Goal: Information Seeking & Learning: Learn about a topic

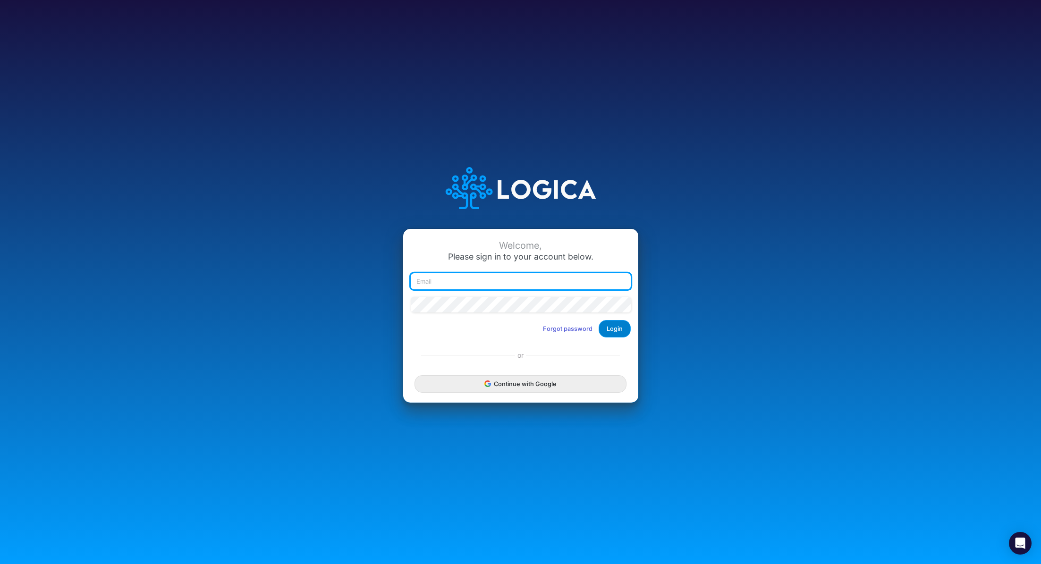
type input "[PERSON_NAME][EMAIL_ADDRESS][PERSON_NAME][DOMAIN_NAME]"
click at [625, 328] on button "Login" at bounding box center [614, 328] width 32 height 17
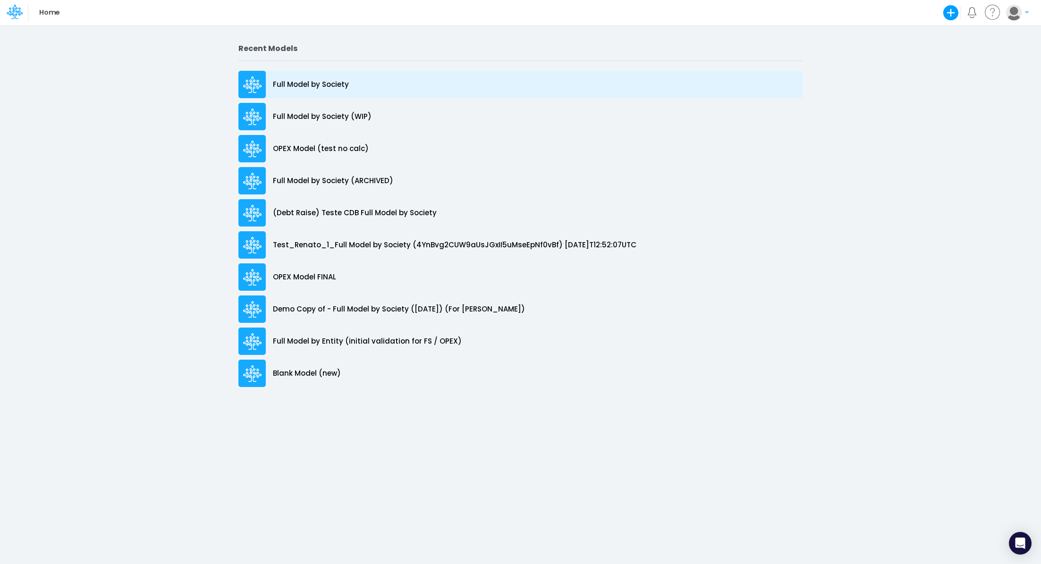
click at [304, 79] on p "Full Model by Society" at bounding box center [311, 84] width 76 height 11
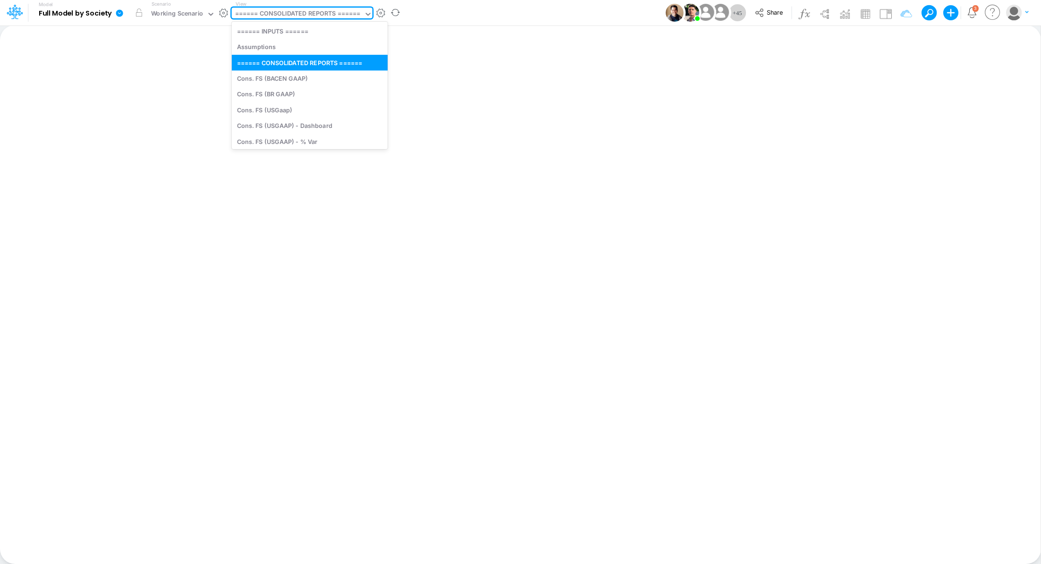
click at [291, 17] on div "====== CONSOLIDATED REPORTS ======" at bounding box center [298, 14] width 126 height 11
type input "P&L"
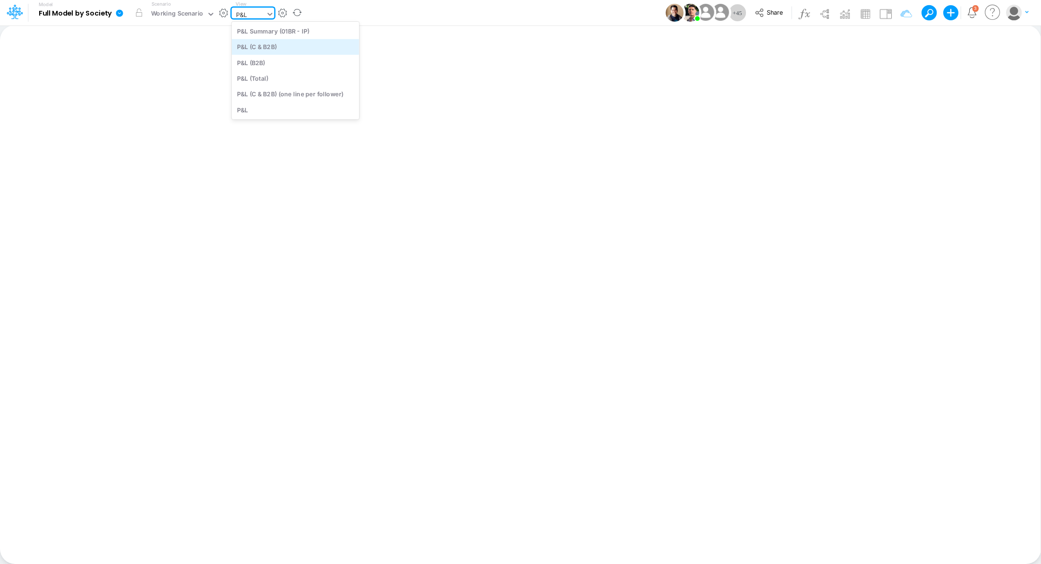
click at [252, 45] on div "P&L (C & B2B)" at bounding box center [295, 47] width 127 height 16
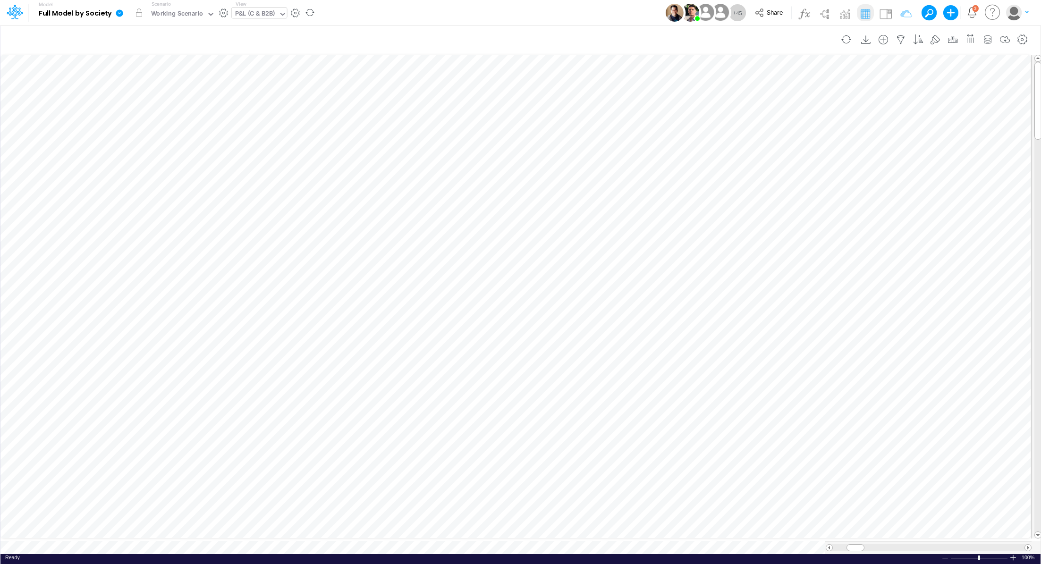
scroll to position [4, 1]
click at [434, 170] on icon "button" at bounding box center [433, 173] width 14 height 10
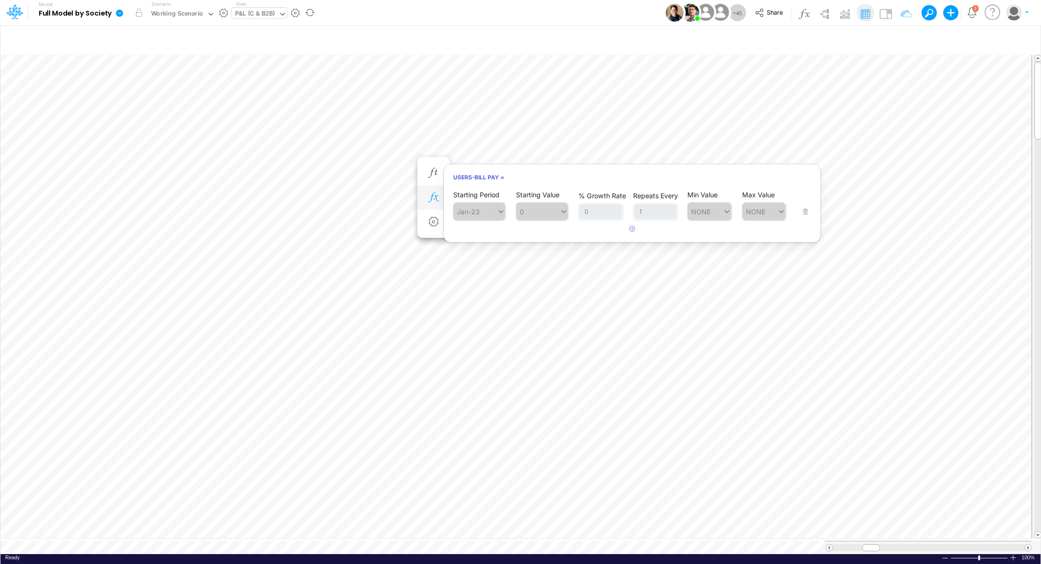
click at [433, 202] on button "button" at bounding box center [433, 197] width 17 height 19
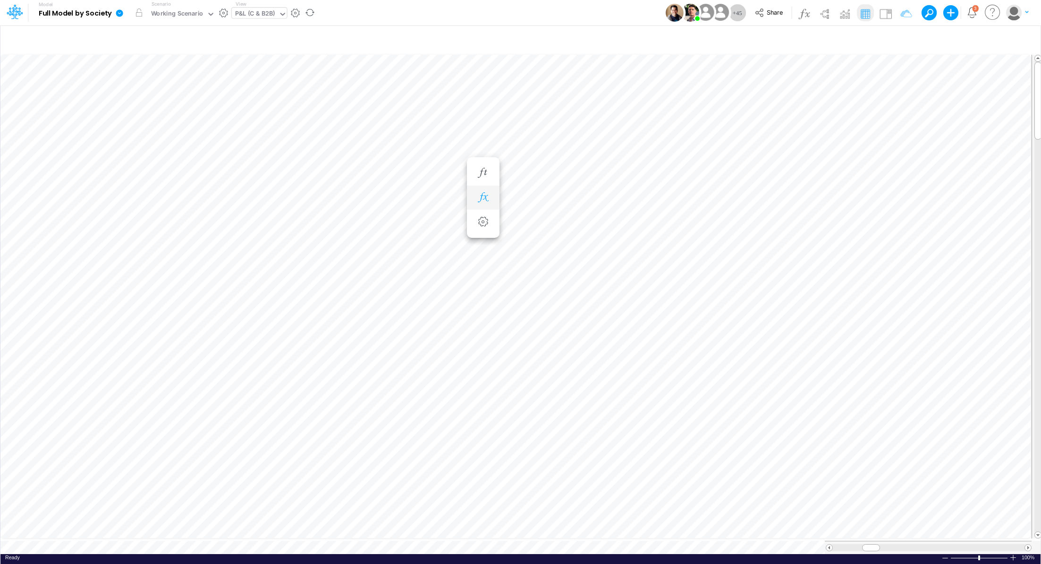
click at [476, 194] on icon "button" at bounding box center [483, 198] width 14 height 10
click at [262, 15] on div "P&L (C & B2B)" at bounding box center [255, 14] width 40 height 11
type input "acti"
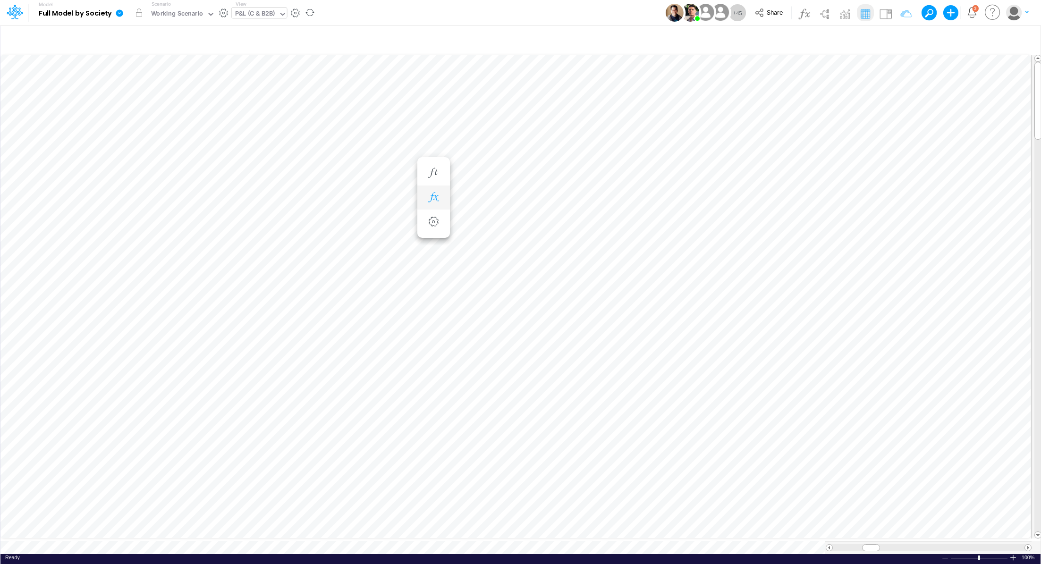
click at [439, 194] on icon "button" at bounding box center [433, 198] width 14 height 10
click at [532, 221] on span "Active Users Cohort" at bounding box center [520, 223] width 87 height 12
click at [481, 202] on span "Active Users Cohort" at bounding box center [507, 202] width 87 height 13
click at [886, 15] on img at bounding box center [885, 13] width 15 height 15
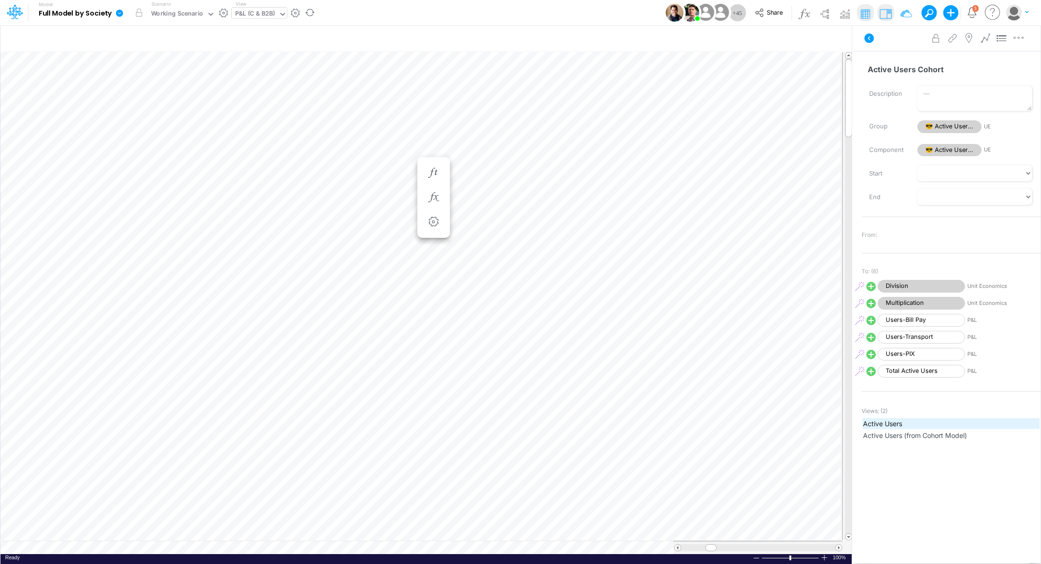
click at [883, 423] on span "Active Users" at bounding box center [951, 424] width 176 height 10
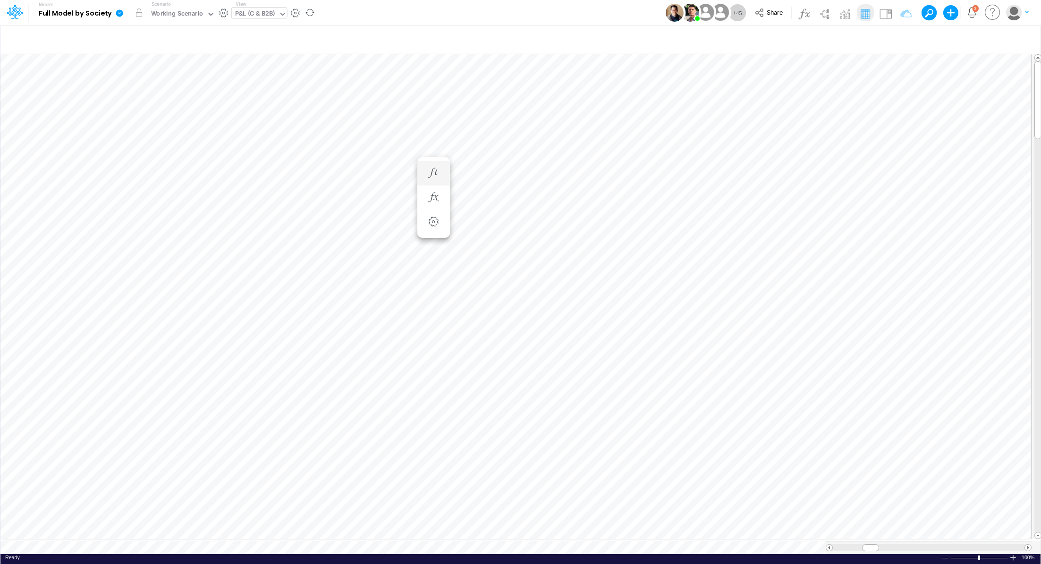
scroll to position [4, 1]
click at [428, 223] on icon "button" at bounding box center [433, 226] width 14 height 10
click at [525, 252] on span "Active Users" at bounding box center [520, 251] width 87 height 12
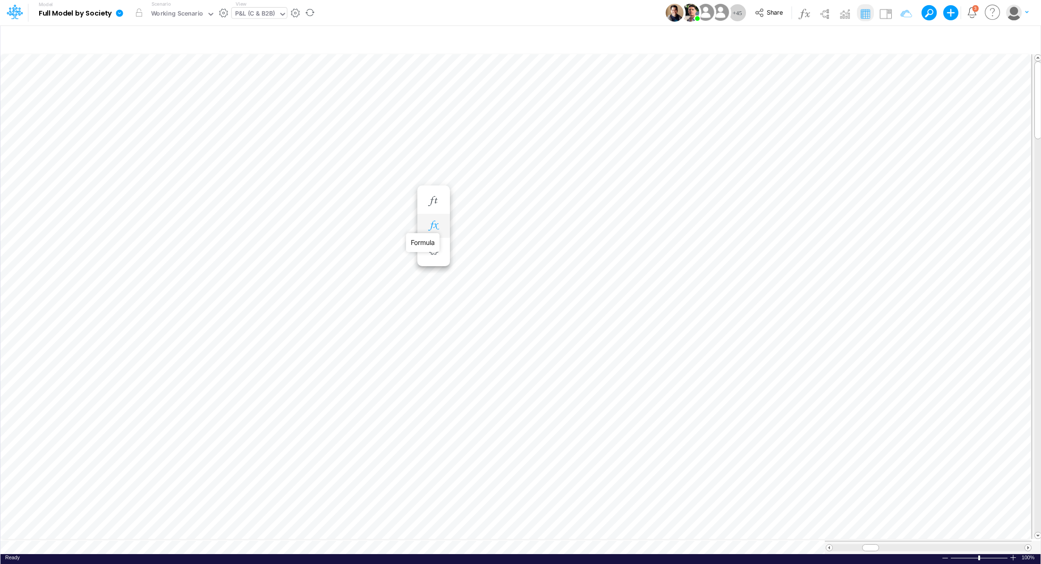
click at [432, 226] on icon "button" at bounding box center [433, 226] width 14 height 10
click at [893, 19] on img at bounding box center [885, 13] width 15 height 15
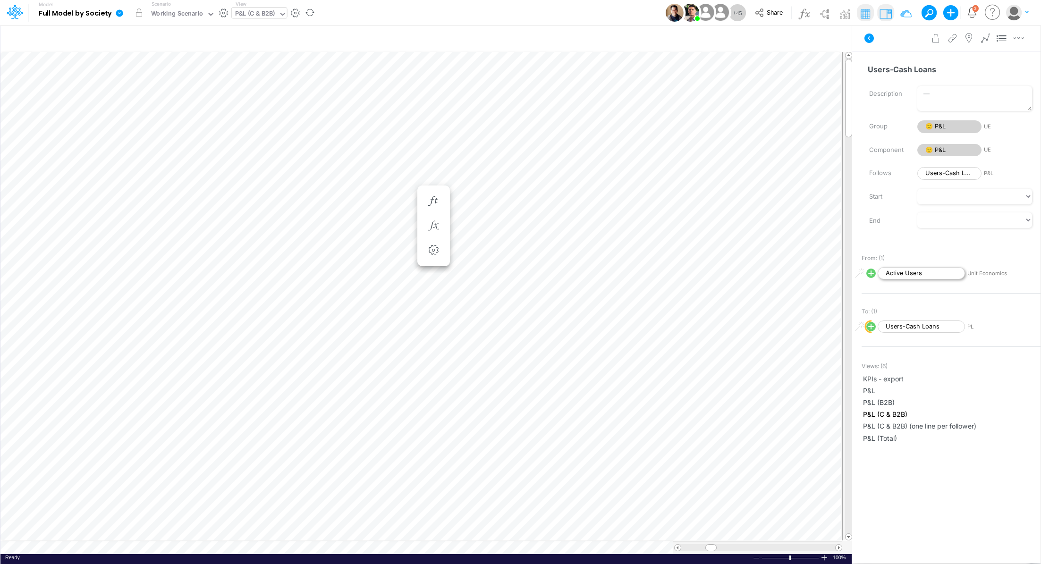
click at [923, 272] on span "Active Users" at bounding box center [920, 273] width 87 height 13
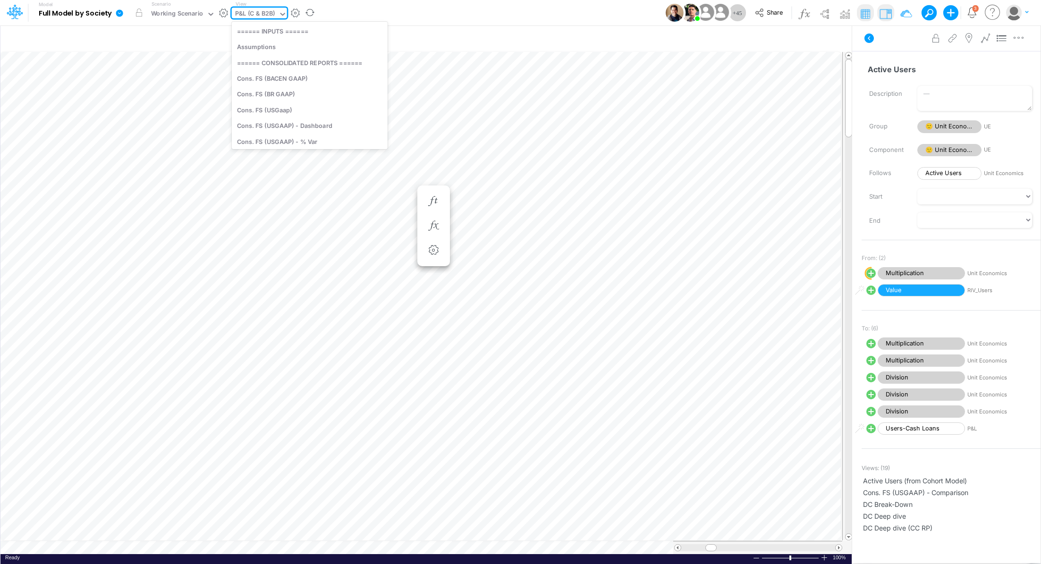
click at [257, 14] on div "P&L (C & B2B)" at bounding box center [255, 14] width 40 height 11
type input "riv"
click at [300, 59] on div "RIV_Users" at bounding box center [295, 63] width 127 height 16
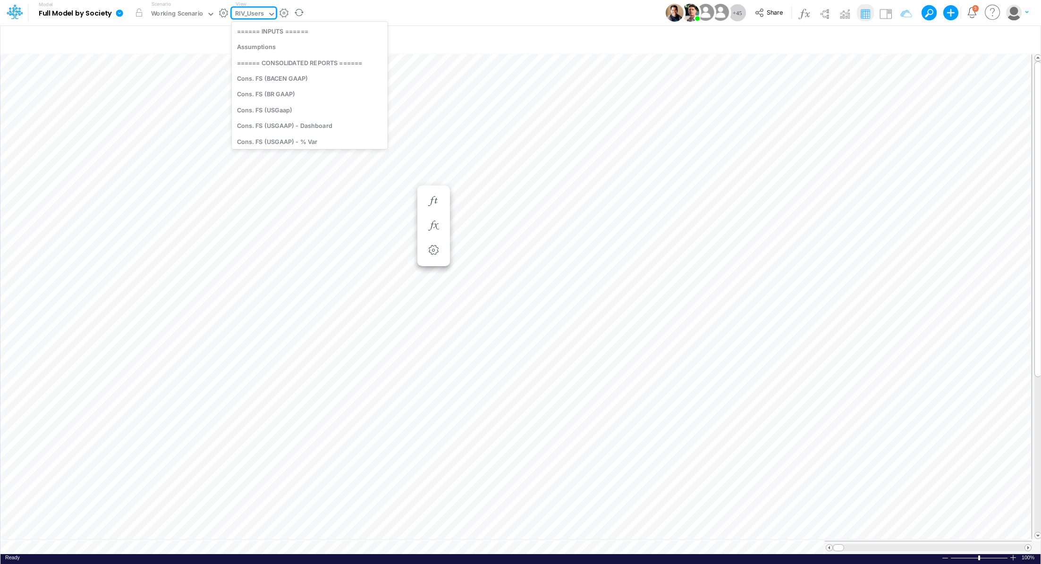
click at [266, 16] on div "RIV_Users" at bounding box center [250, 15] width 36 height 14
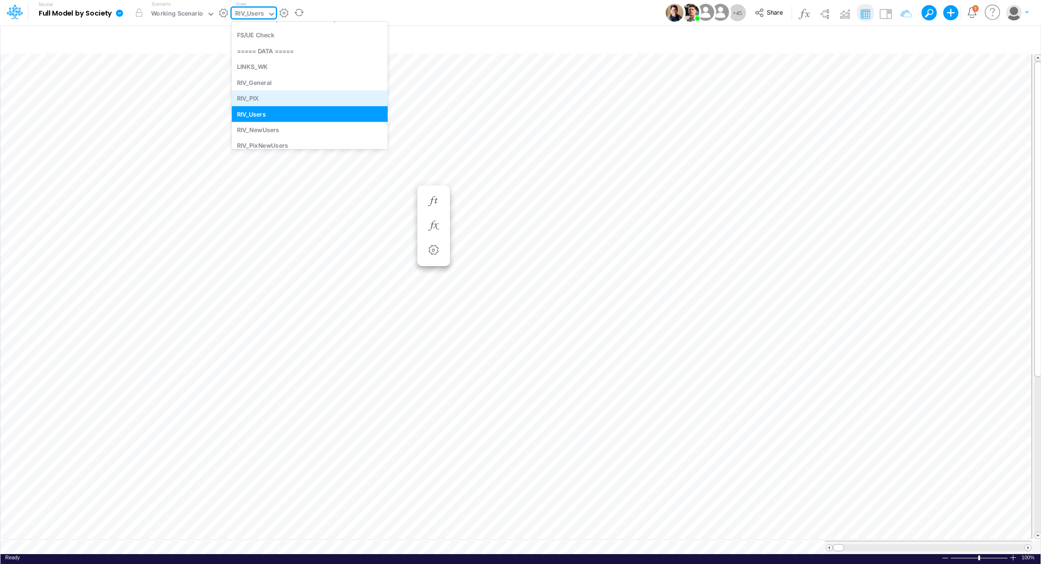
scroll to position [1520, 0]
click at [284, 132] on div "RIV_NewUsers" at bounding box center [310, 129] width 156 height 16
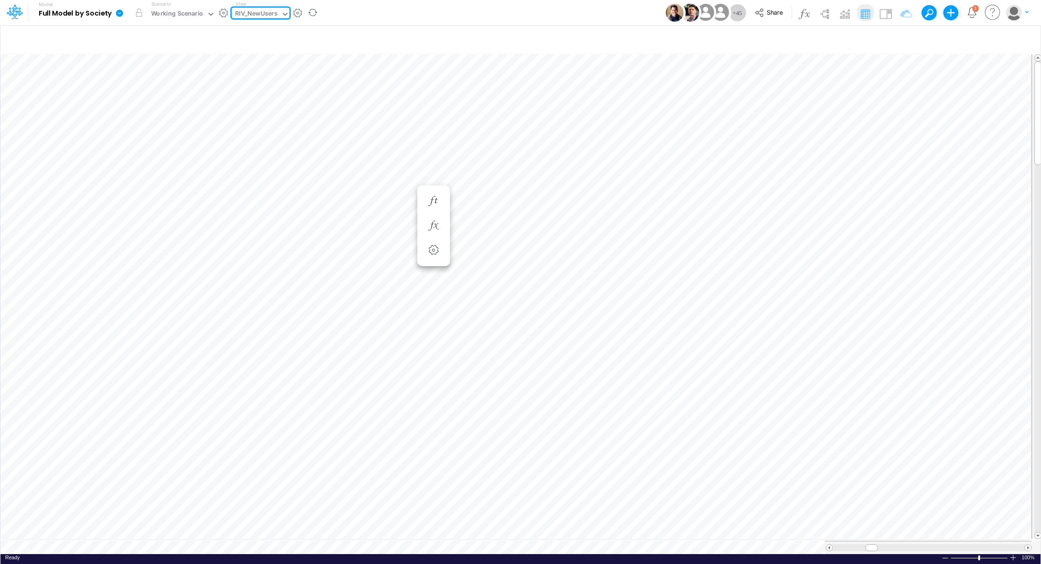
click at [284, 17] on icon at bounding box center [285, 14] width 8 height 8
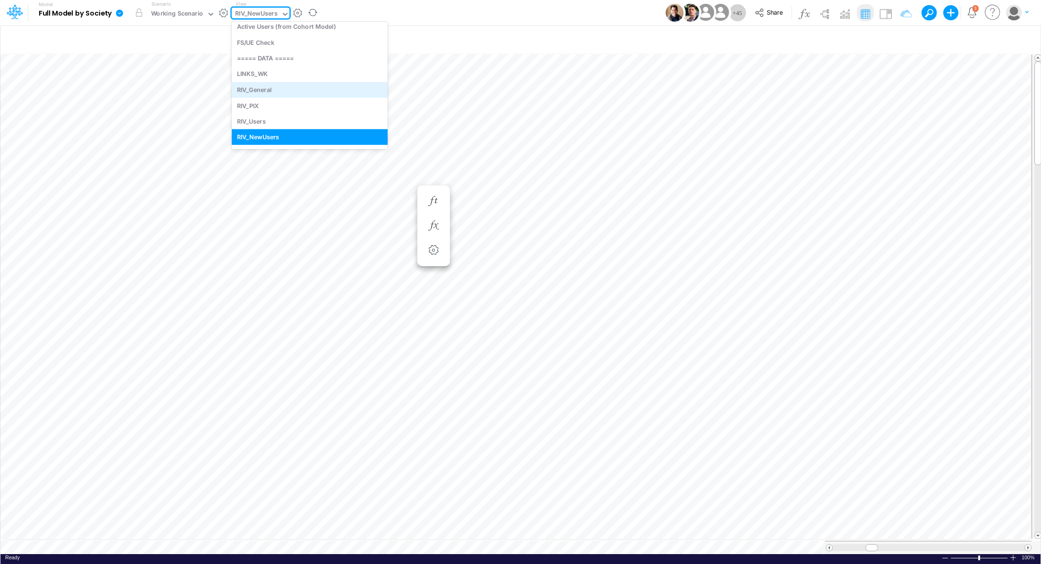
click at [296, 90] on div "RIV_General" at bounding box center [310, 90] width 156 height 16
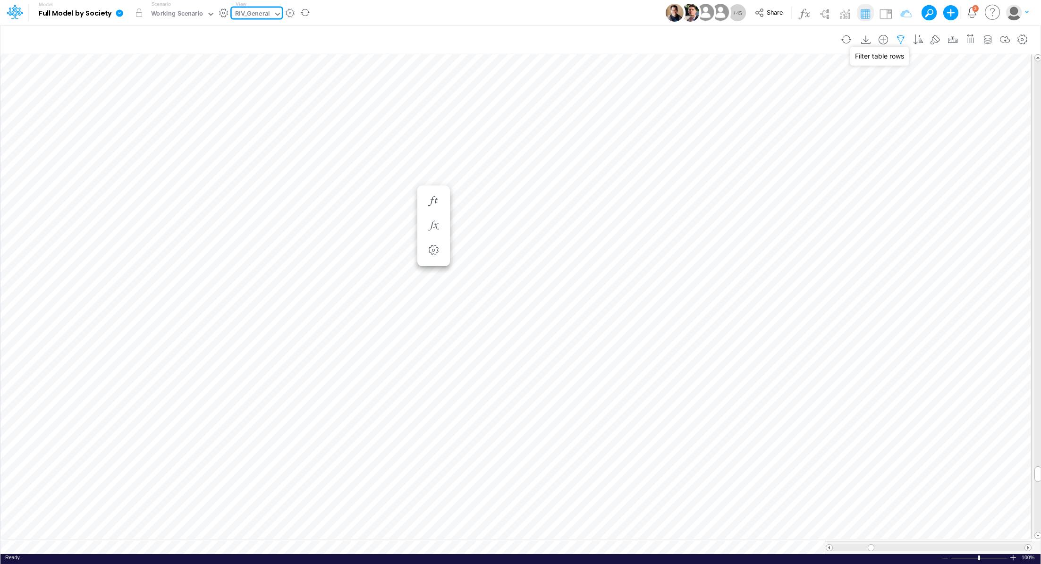
click at [900, 39] on icon "button" at bounding box center [900, 40] width 14 height 10
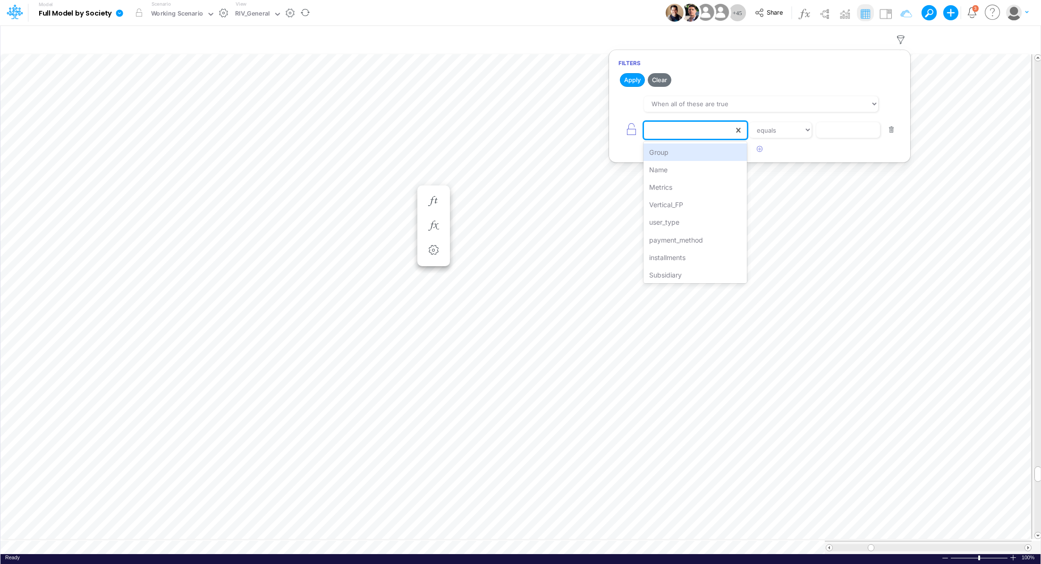
click at [690, 130] on div at bounding box center [689, 130] width 90 height 16
click at [688, 193] on div "Metrics" at bounding box center [694, 186] width 103 height 17
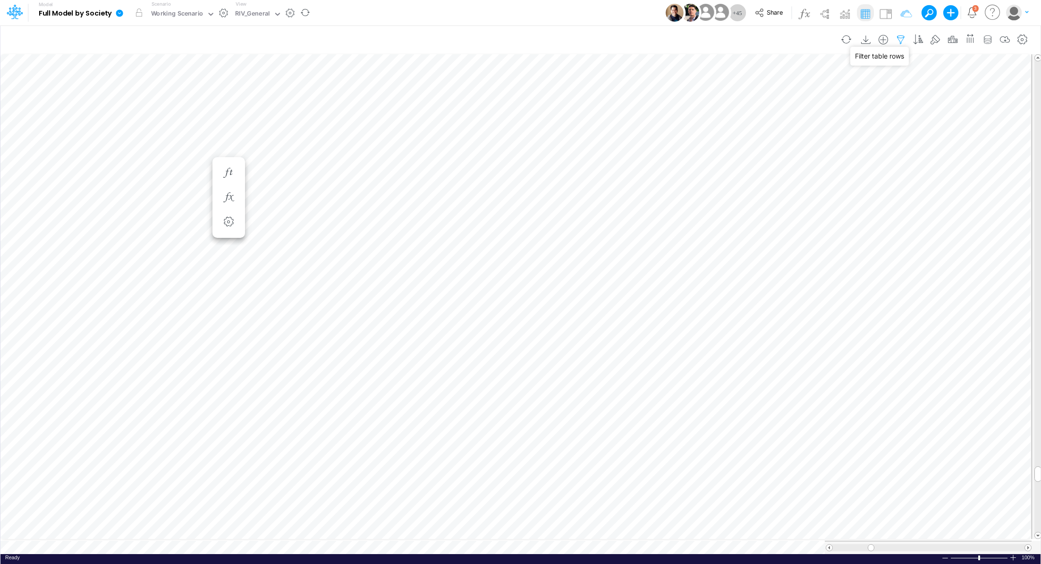
click at [903, 38] on icon "button" at bounding box center [900, 40] width 14 height 10
click at [671, 131] on div at bounding box center [689, 130] width 90 height 16
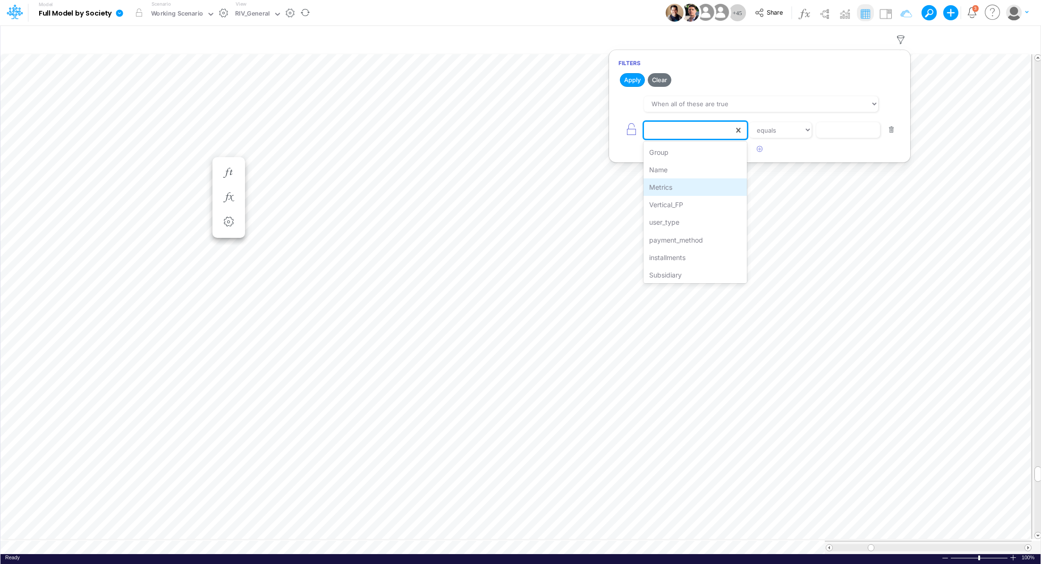
click at [682, 185] on div "Metrics" at bounding box center [694, 186] width 103 height 17
click at [837, 133] on input "text" at bounding box center [848, 130] width 64 height 16
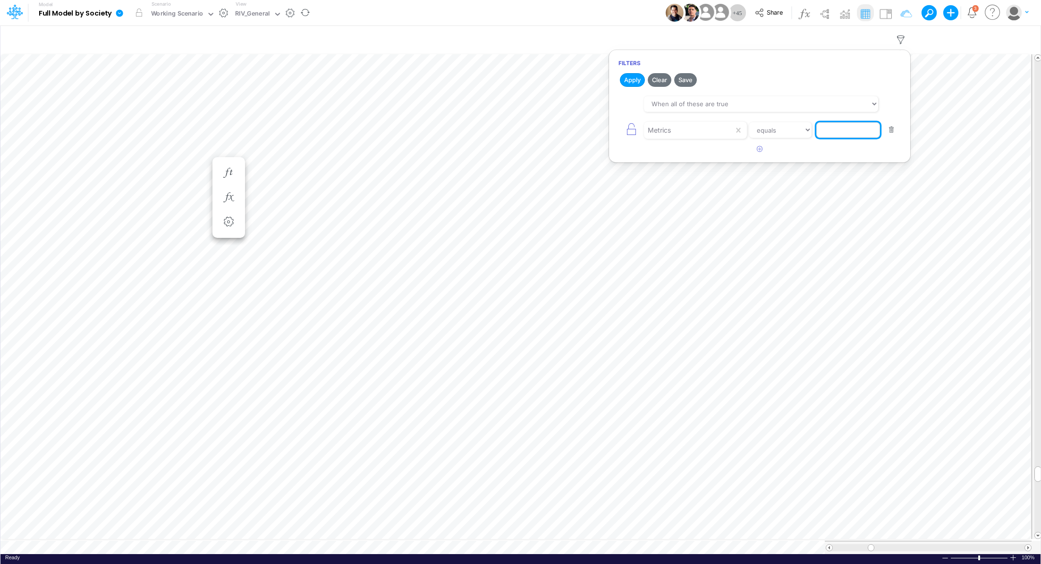
paste input "Active Users"
type input "Active Users"
click at [632, 82] on button "Apply" at bounding box center [632, 80] width 25 height 14
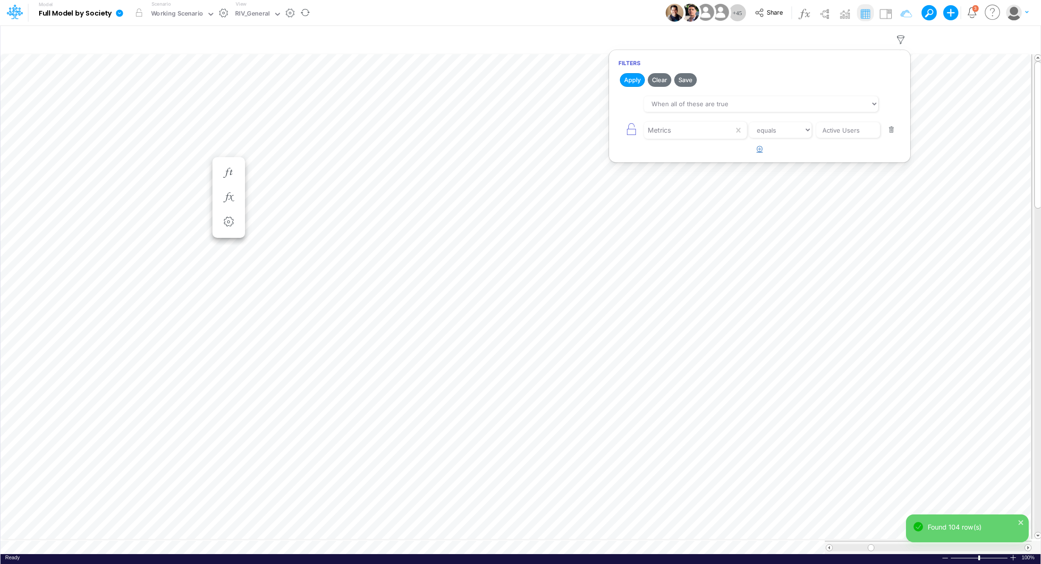
click at [757, 148] on icon "button" at bounding box center [759, 149] width 6 height 6
click at [663, 157] on div at bounding box center [689, 156] width 90 height 16
click at [729, 227] on div "Vertical_FP" at bounding box center [694, 230] width 103 height 17
click at [837, 158] on input "text" at bounding box center [848, 156] width 64 height 16
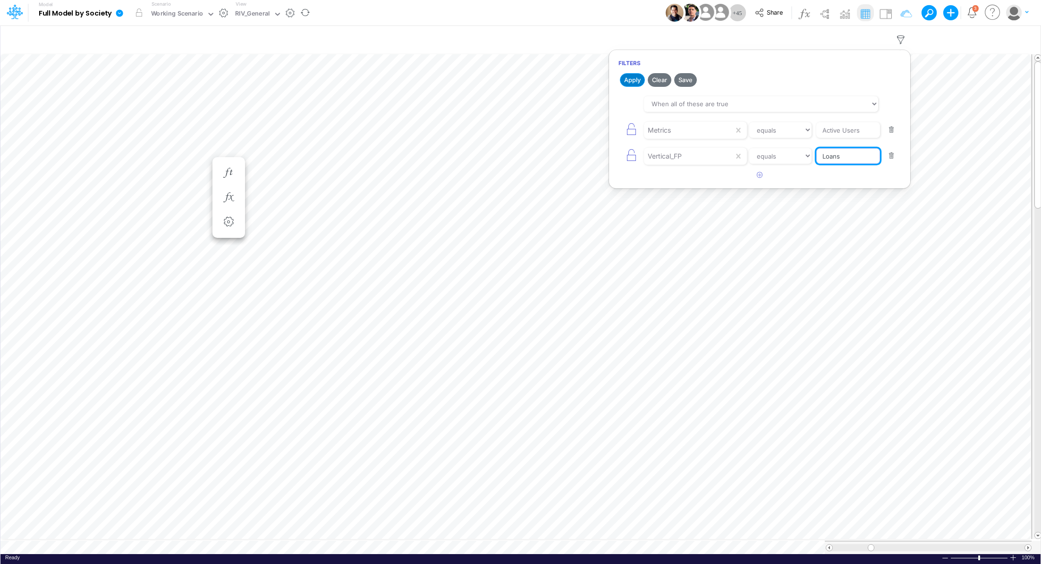
type input "Loans"
click at [629, 81] on button "Apply" at bounding box center [632, 80] width 25 height 14
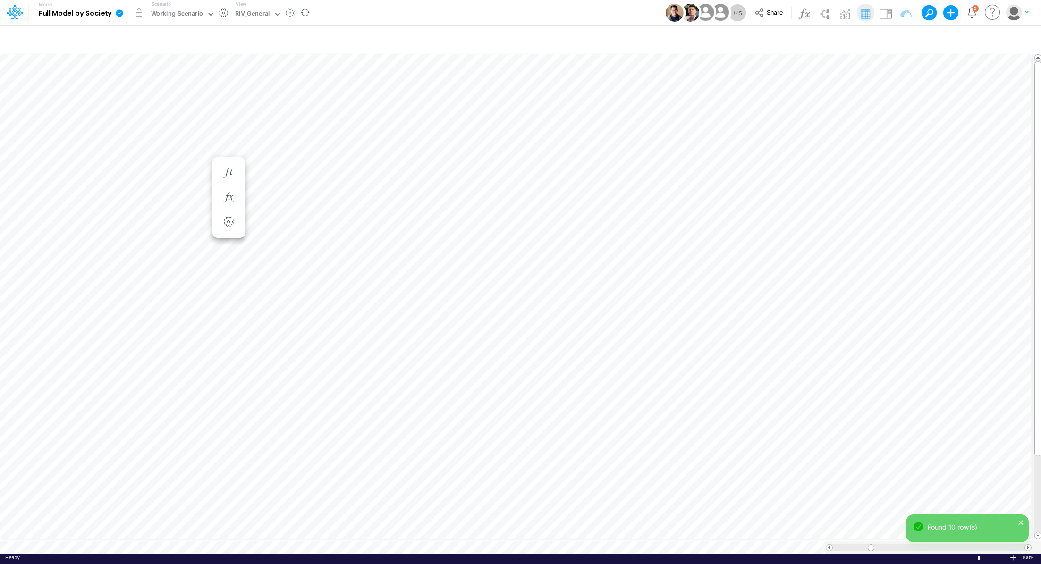
scroll to position [4, 1]
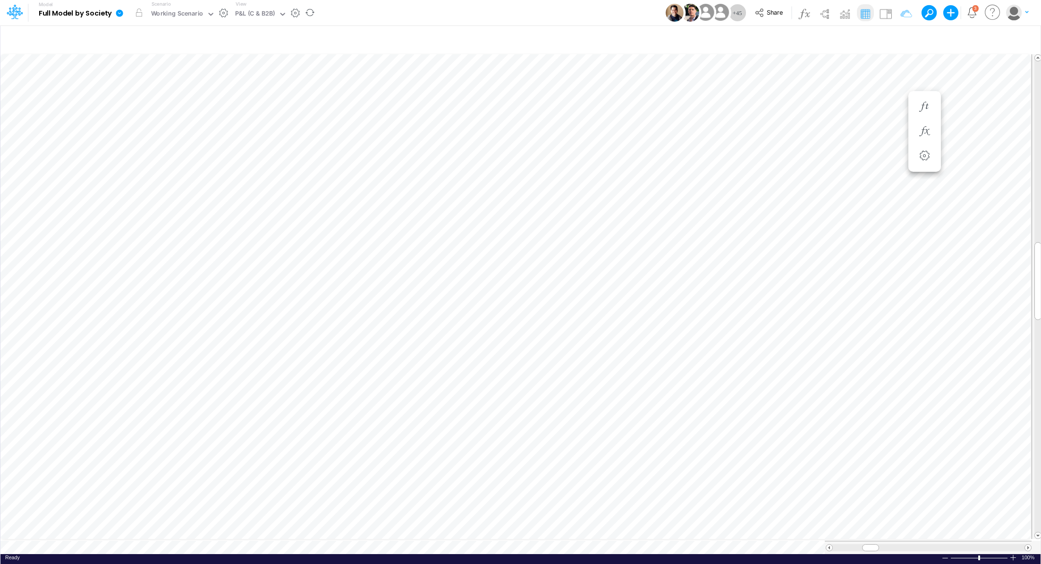
scroll to position [4, 1]
click at [382, 535] on span "Close" at bounding box center [389, 535] width 26 height 8
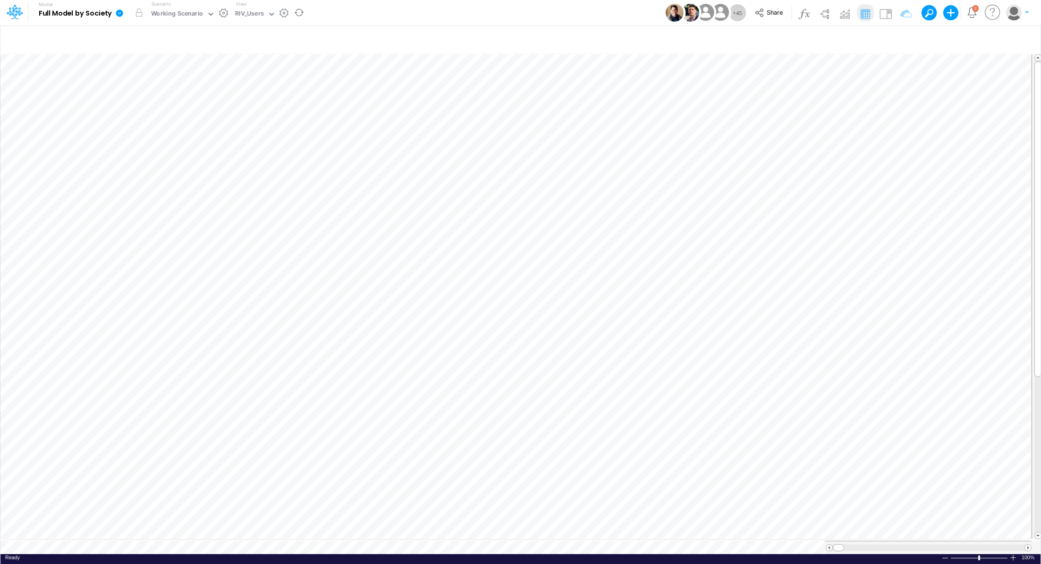
scroll to position [4, 0]
click at [335, 536] on span "Close" at bounding box center [345, 536] width 26 height 8
click at [265, 17] on div "P&L (C & B2B)" at bounding box center [255, 14] width 40 height 11
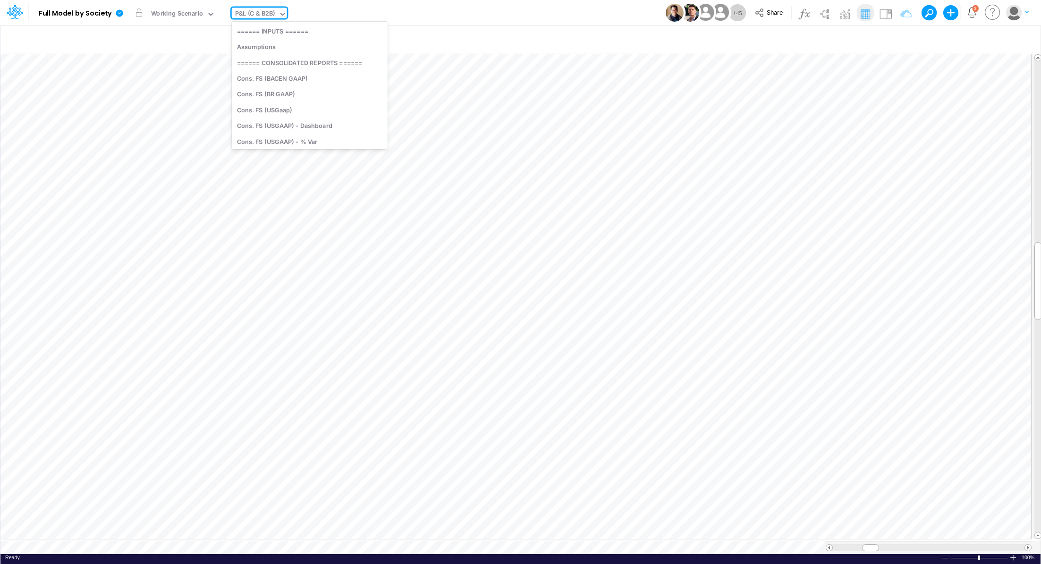
scroll to position [1109, 0]
type input "con"
click at [276, 82] on div "Cons. FS (USGaap)" at bounding box center [309, 78] width 154 height 16
type input "Consolidated FS - USGAAP"
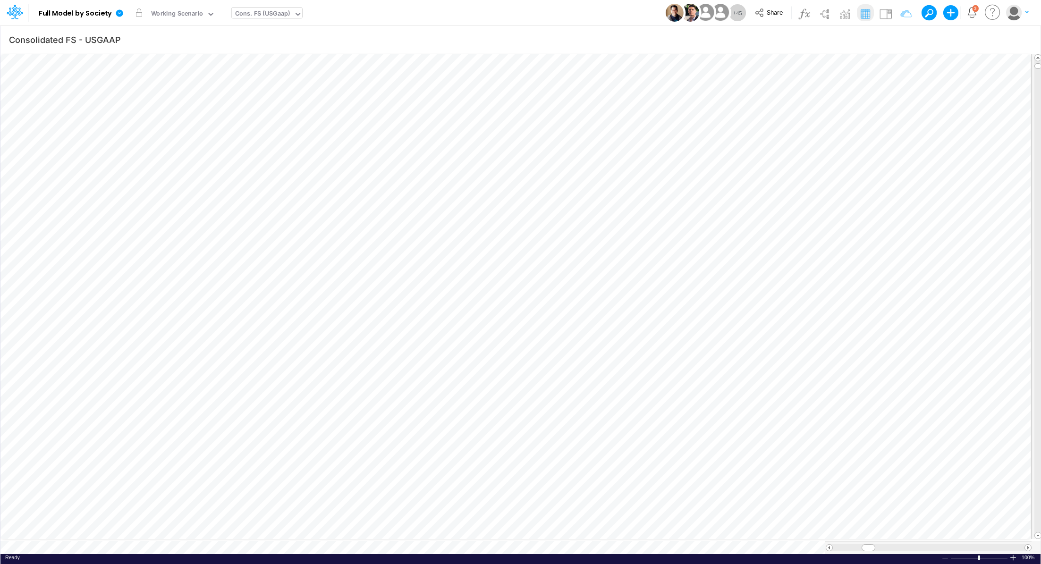
scroll to position [4, 1]
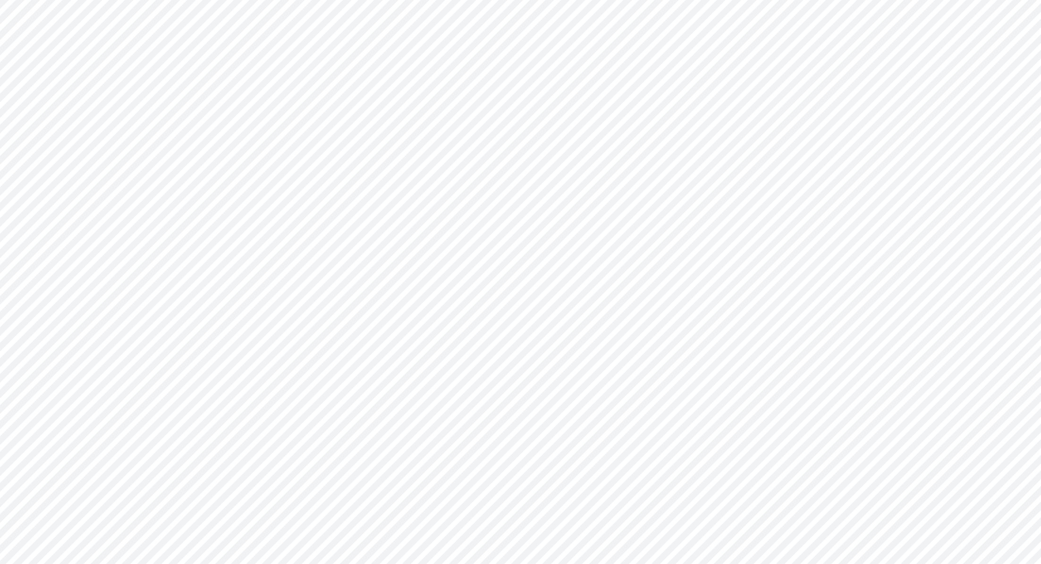
type input "Consolidated FS - USGAAP"
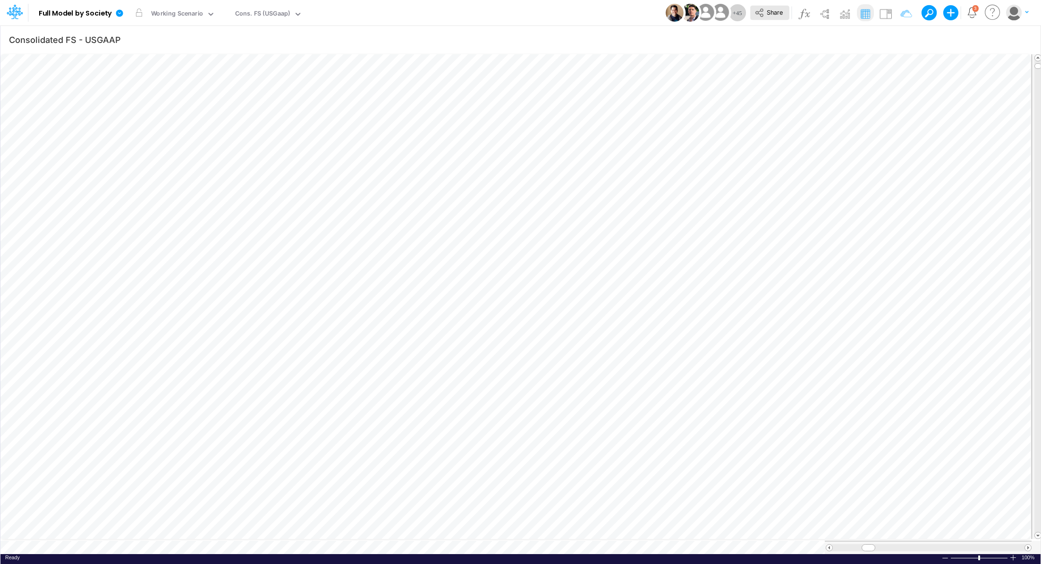
scroll to position [4, 1]
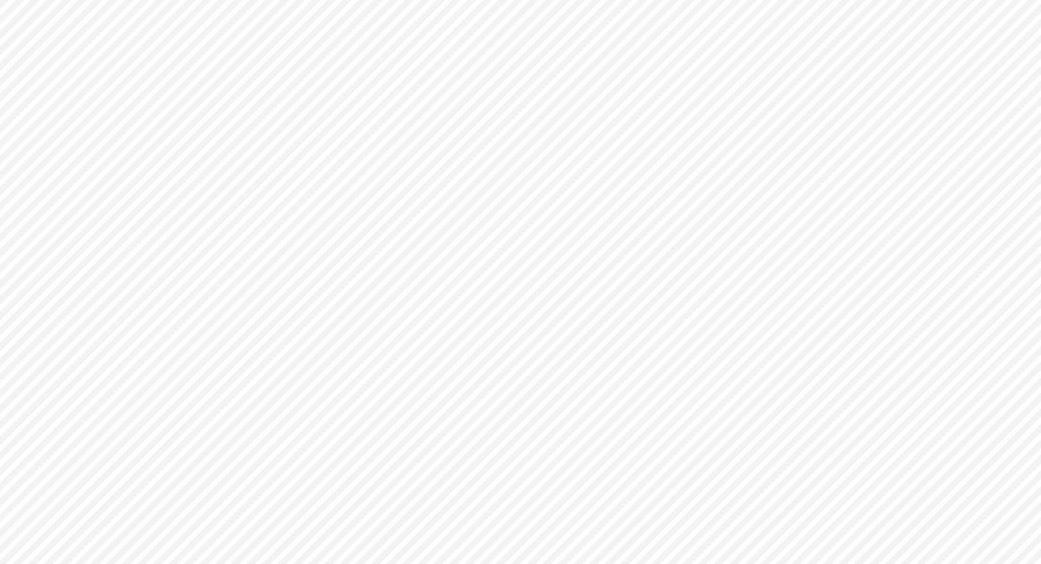
type input "Consolidated FS - USGAAP"
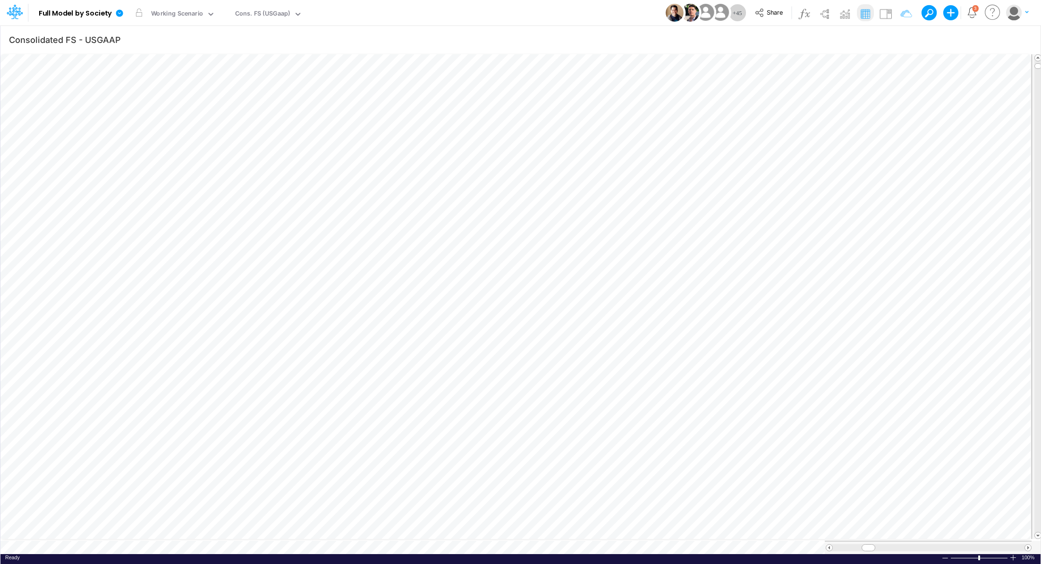
scroll to position [4, 1]
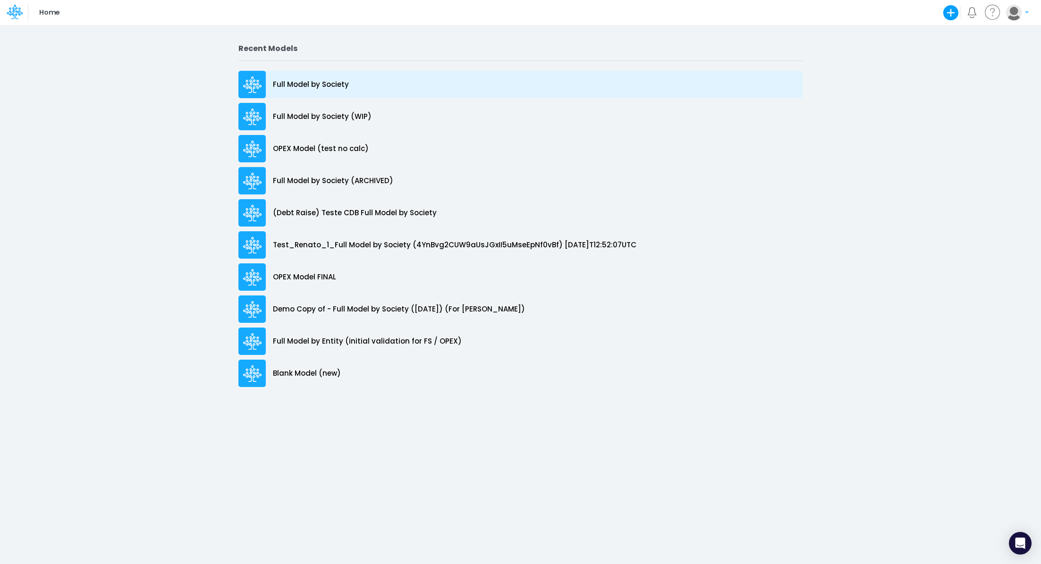
click at [294, 86] on p "Full Model by Society" at bounding box center [311, 84] width 76 height 11
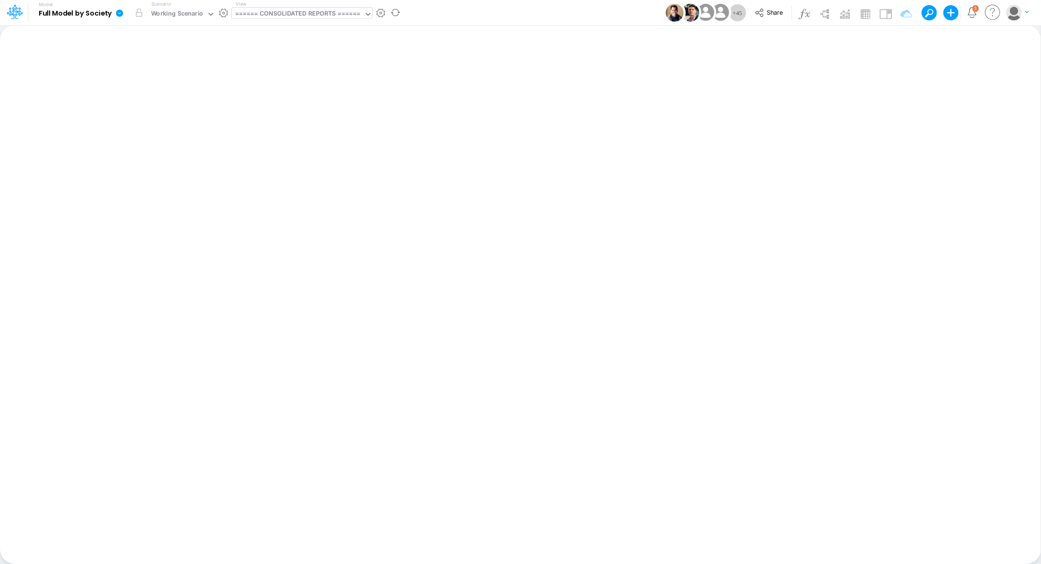
click at [310, 15] on div "====== CONSOLIDATED REPORTS ======" at bounding box center [298, 14] width 126 height 11
click at [271, 34] on div "Insert new Conditional formatting Paste Cut Copy AutoFill Ready 100% Sum: null …" at bounding box center [520, 294] width 1040 height 539
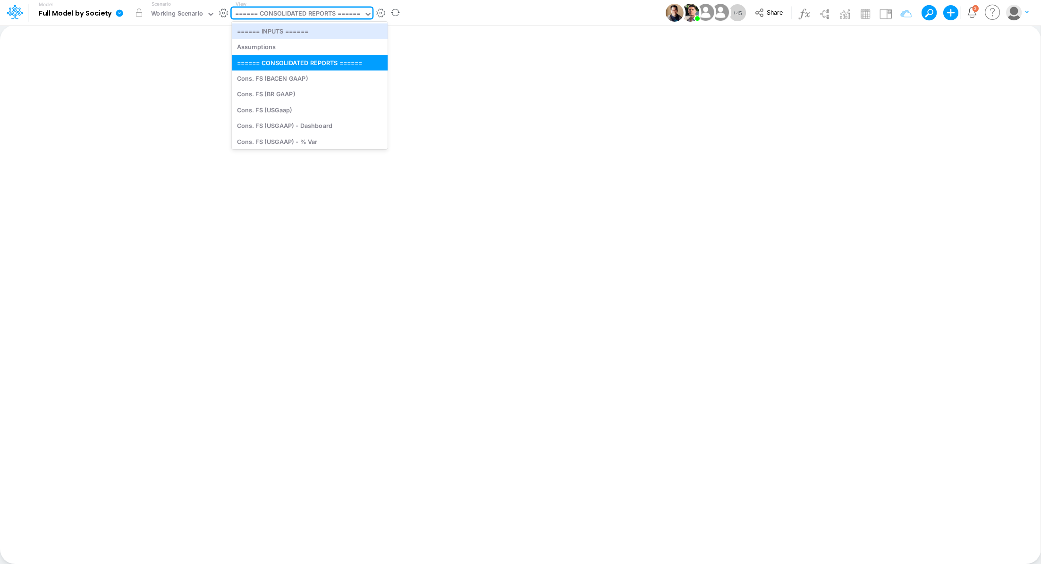
click at [283, 18] on div "====== CONSOLIDATED REPORTS ======" at bounding box center [298, 14] width 126 height 11
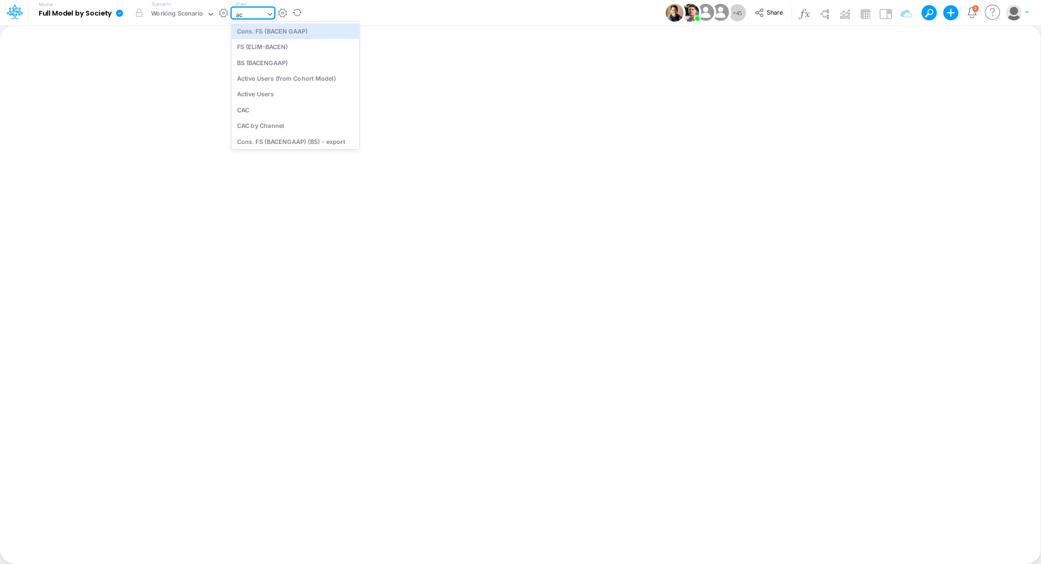
type input "act"
click at [287, 35] on div "Active Users (from Cohort Model)" at bounding box center [295, 31] width 127 height 16
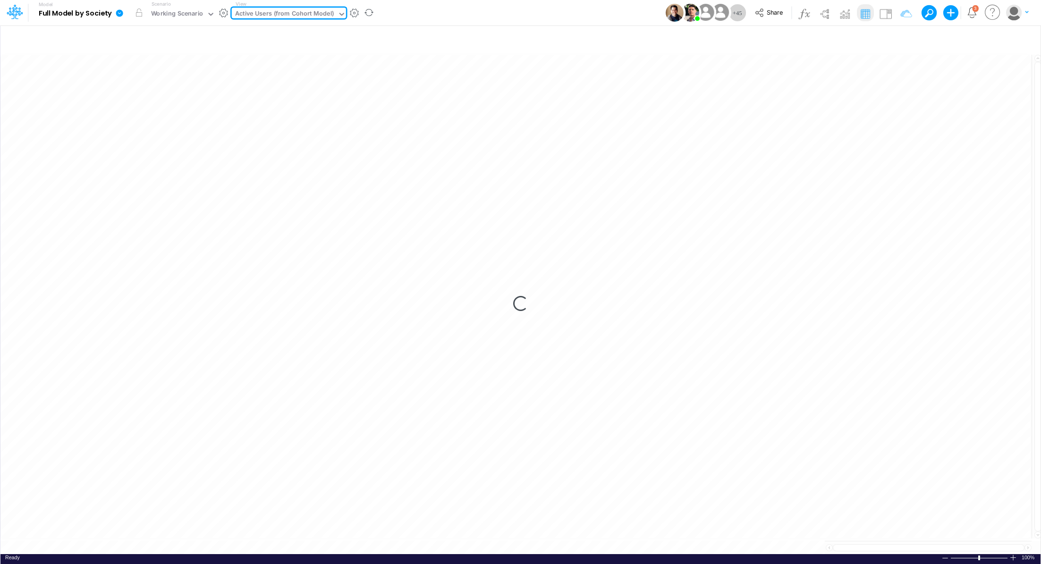
click at [282, 17] on div "Active Users (from Cohort Model)" at bounding box center [284, 14] width 99 height 11
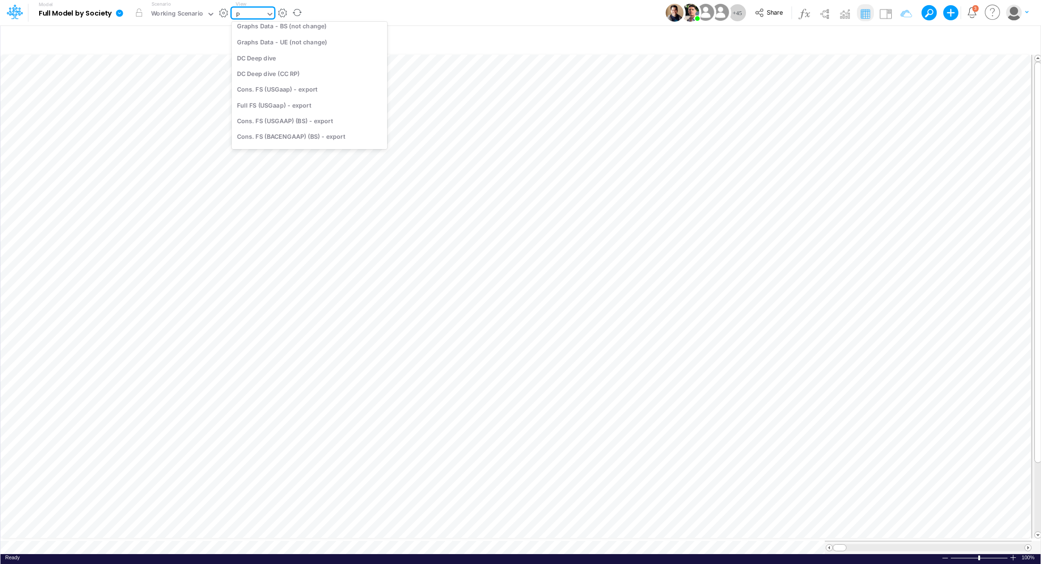
scroll to position [759, 0]
type input "P&"
click at [286, 53] on div "P&L (C & B2B)" at bounding box center [295, 47] width 127 height 16
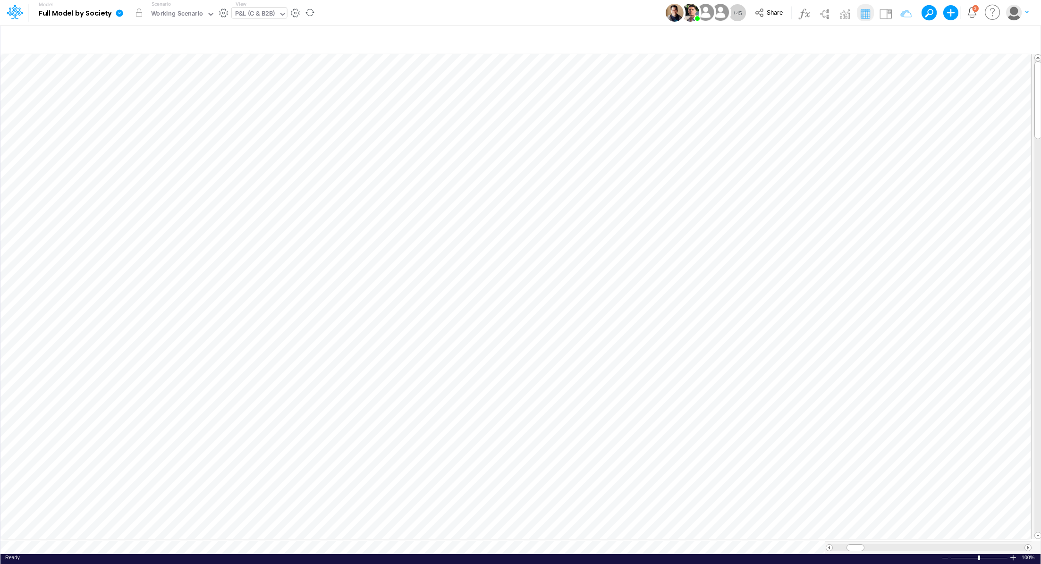
scroll to position [4, 1]
click at [684, 353] on icon "button" at bounding box center [681, 349] width 14 height 10
click at [687, 227] on icon "button" at bounding box center [681, 226] width 14 height 10
click at [885, 14] on img at bounding box center [885, 13] width 15 height 15
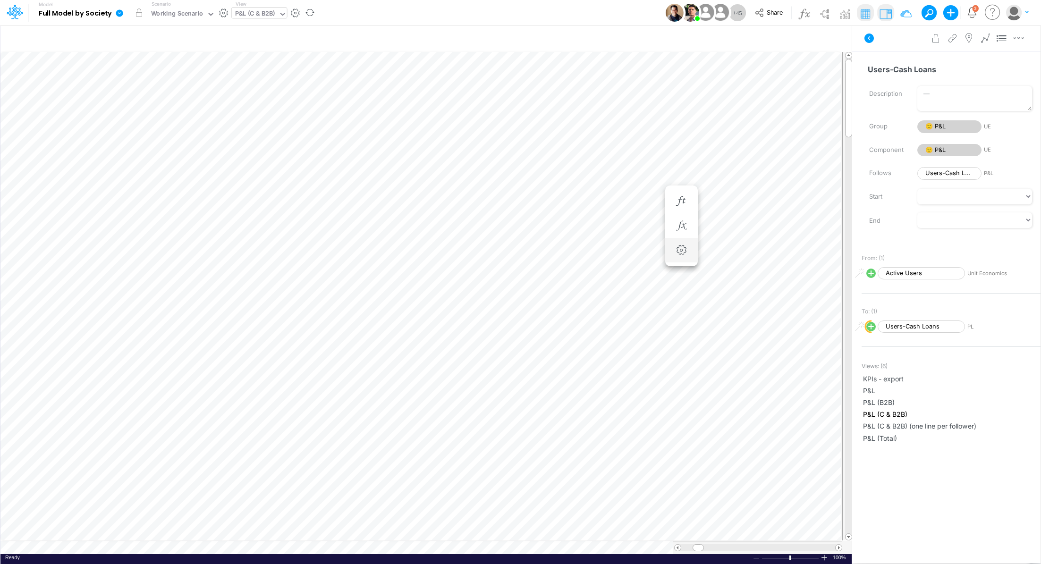
scroll to position [4, 1]
click at [263, 14] on div "P&L (C & B2B)" at bounding box center [255, 14] width 40 height 11
type input "uni"
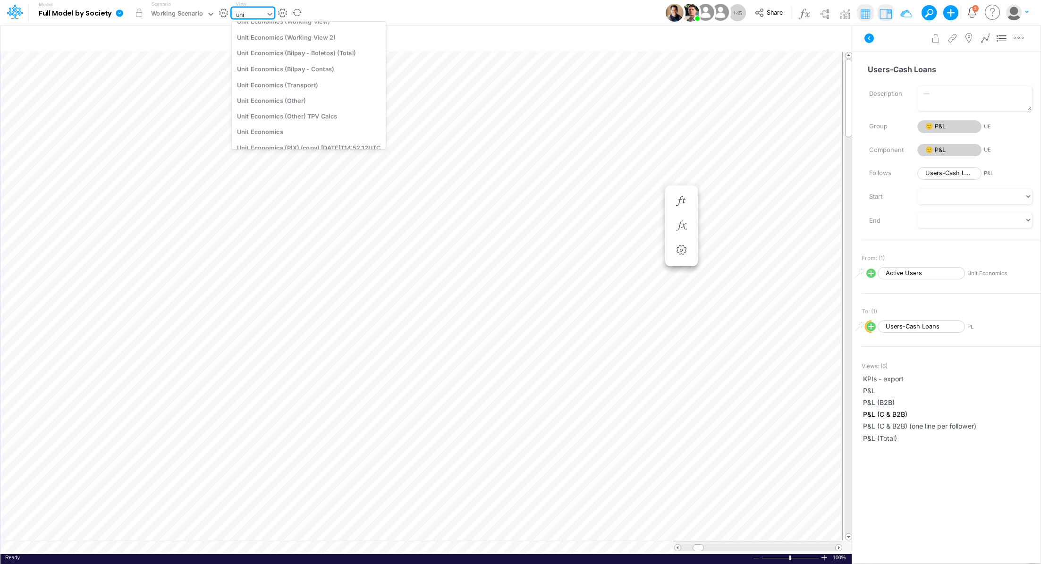
scroll to position [89, 0]
click at [311, 89] on div "Unit Economics (Other)" at bounding box center [309, 93] width 154 height 16
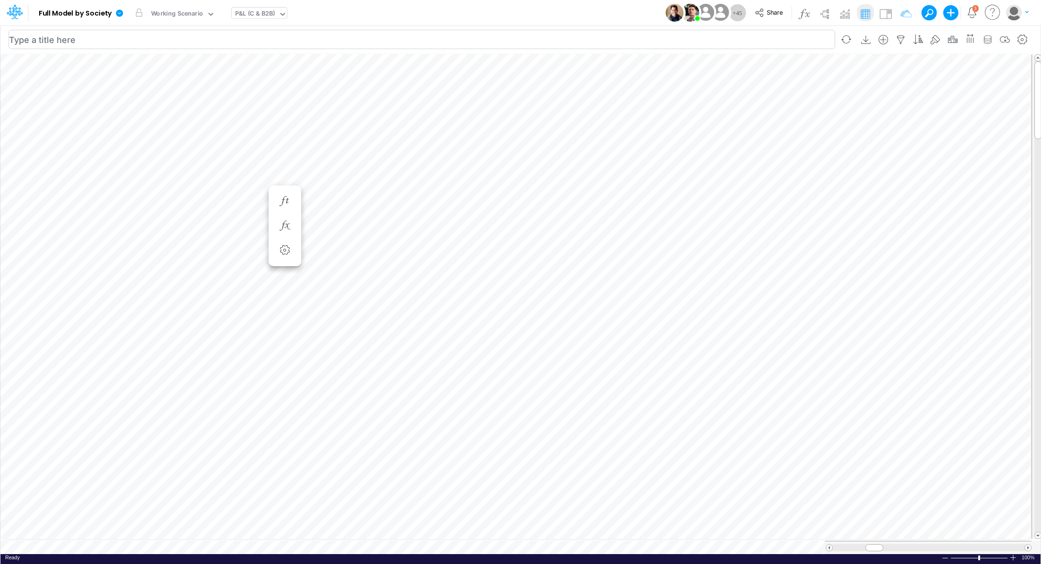
scroll to position [4, 1]
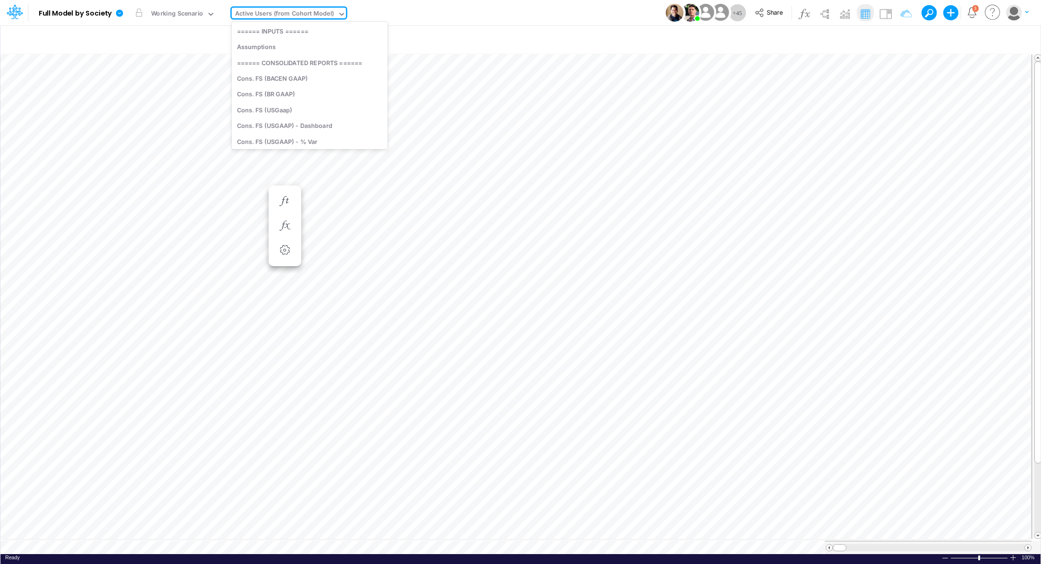
click at [288, 17] on div "Active Users (from Cohort Model)" at bounding box center [284, 14] width 99 height 11
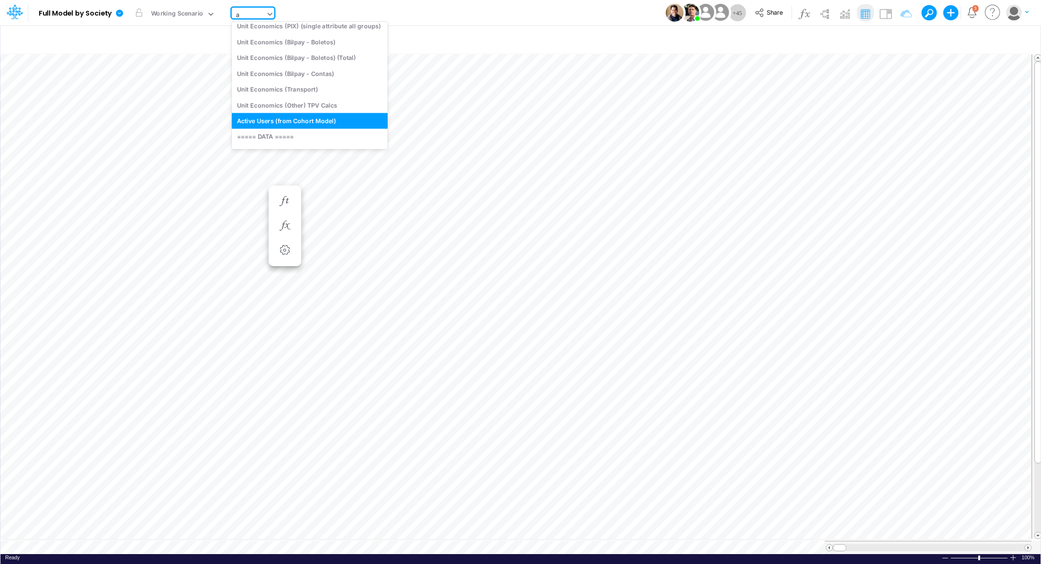
type input "ac"
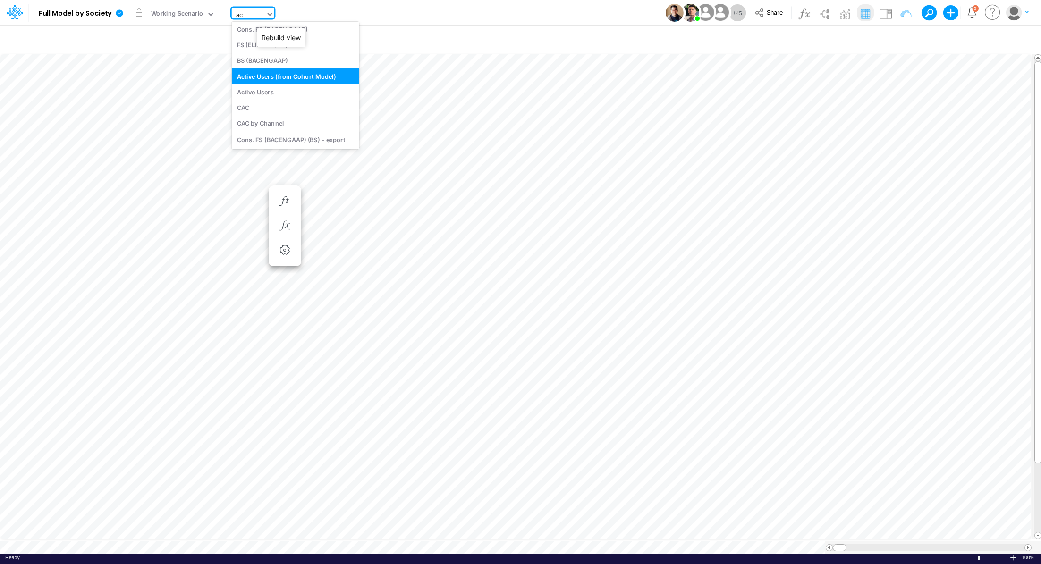
scroll to position [0, 0]
click at [283, 96] on div "Active Users" at bounding box center [295, 94] width 127 height 16
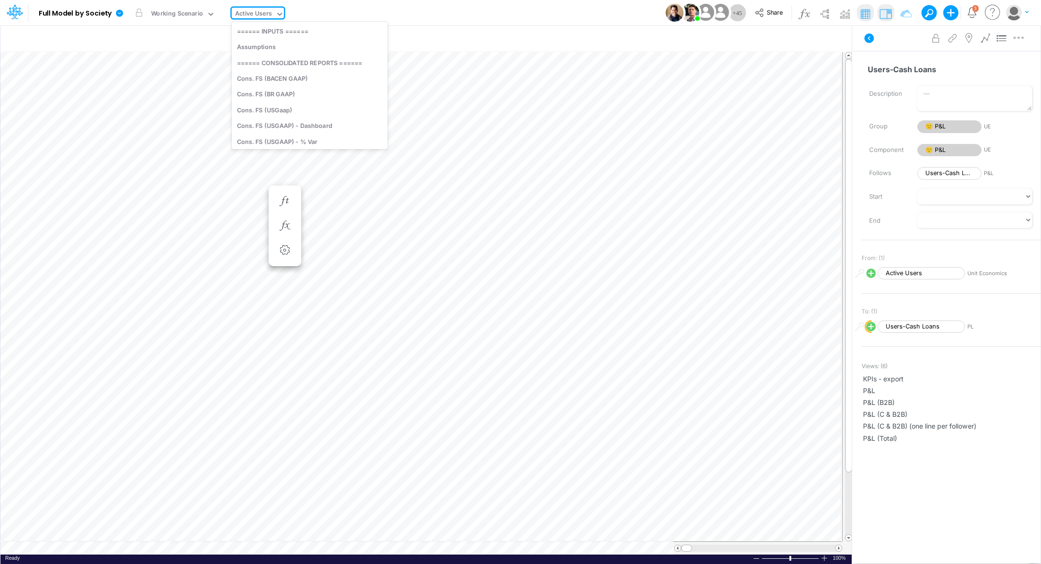
click at [252, 14] on div "Active Users" at bounding box center [253, 14] width 37 height 11
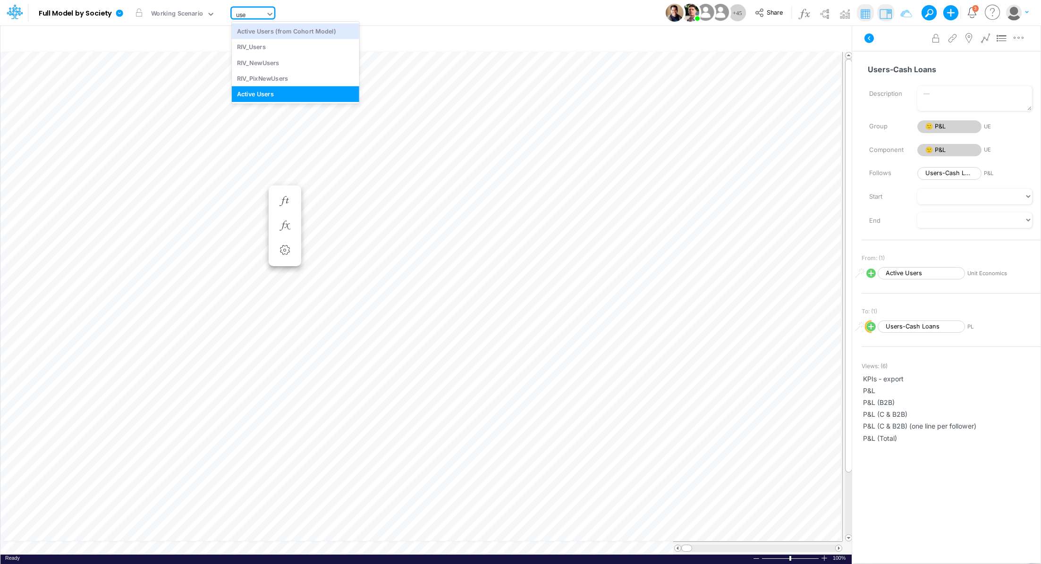
type input "user"
click at [326, 45] on div "RIV_Users" at bounding box center [295, 47] width 127 height 16
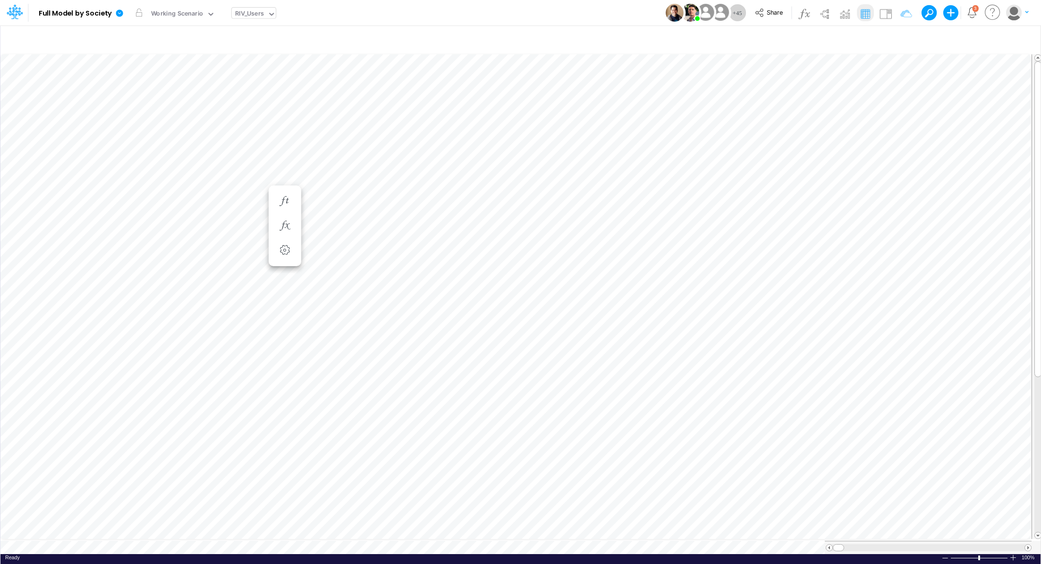
scroll to position [4, 1]
click at [240, 11] on div "RIV_Users" at bounding box center [249, 14] width 29 height 11
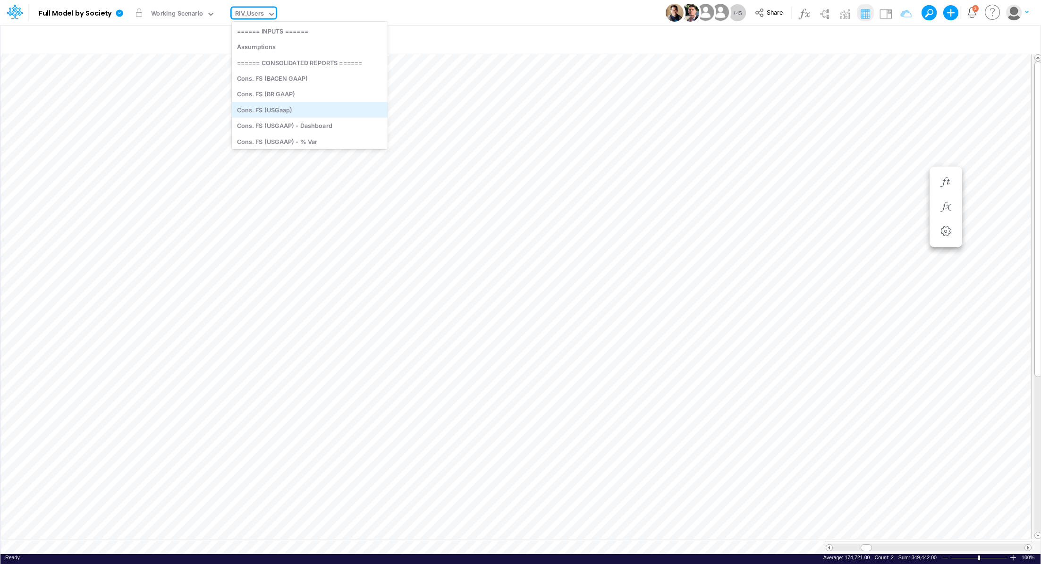
click at [333, 109] on div "Cons. FS (USGaap)" at bounding box center [310, 110] width 156 height 16
type input "Consolidated FS - USGAAP"
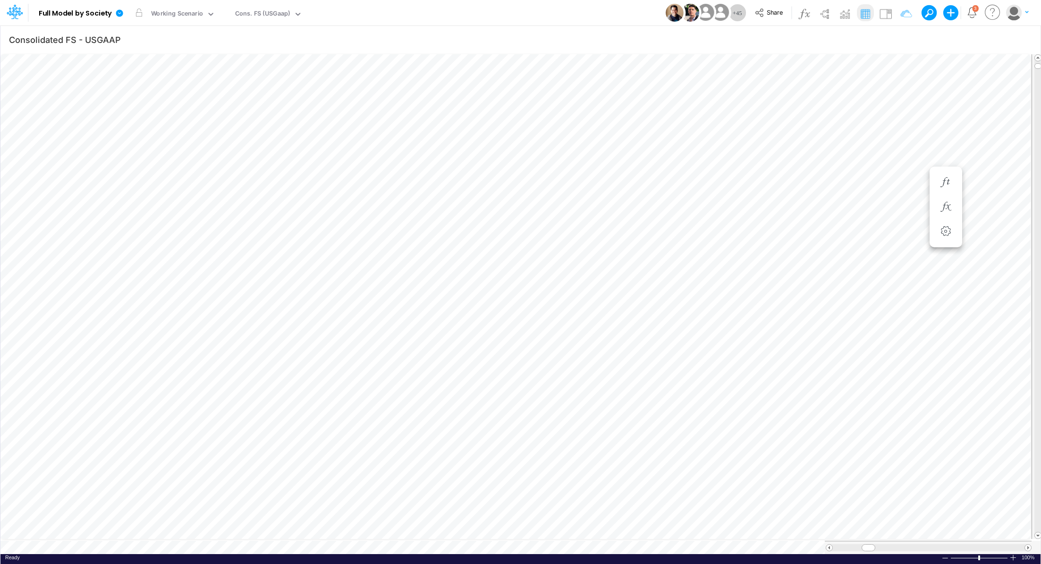
scroll to position [4, 1]
click at [466, 540] on table at bounding box center [520, 303] width 1041 height 501
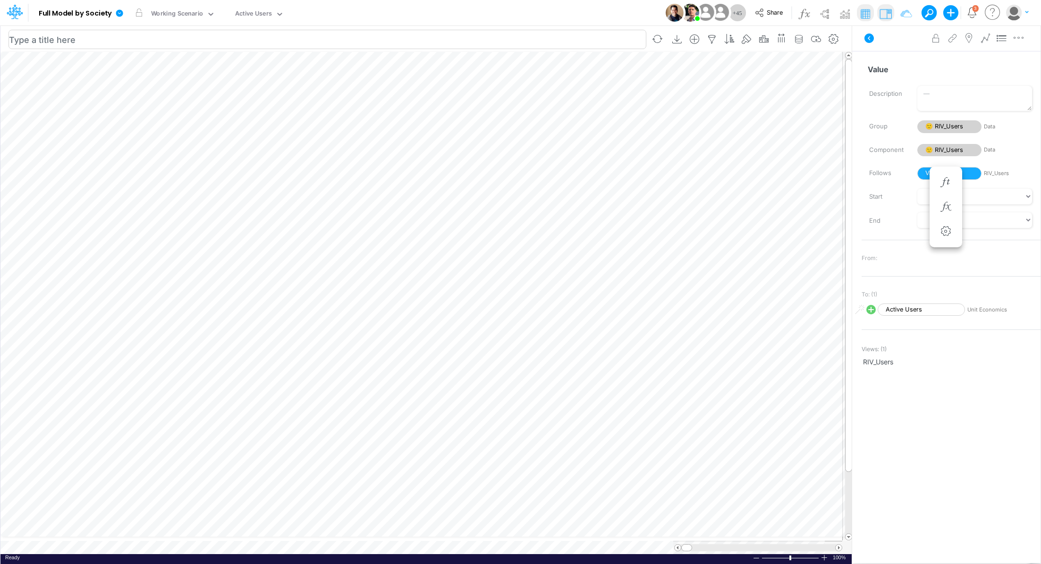
scroll to position [4, 0]
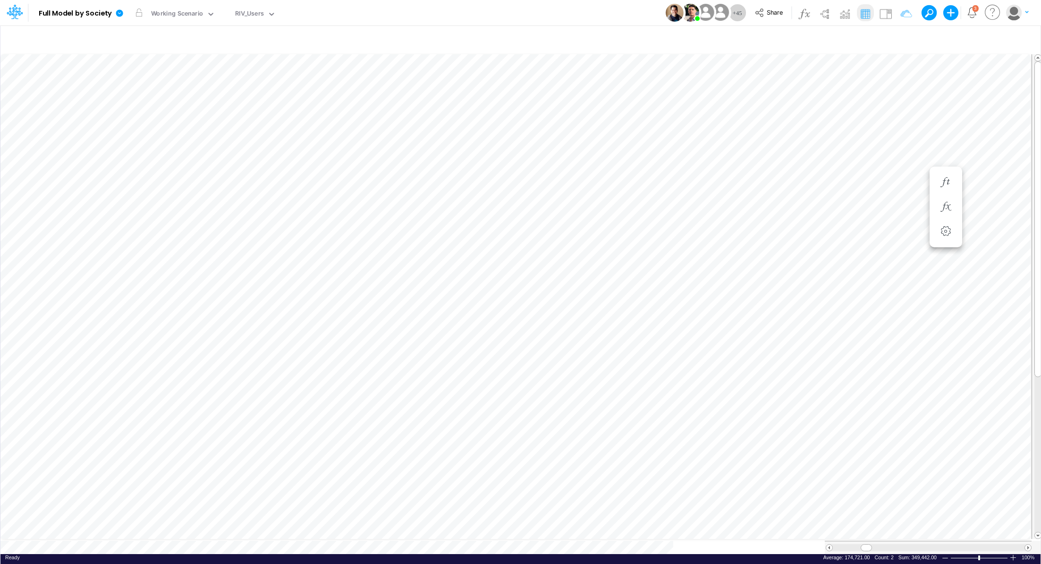
scroll to position [4, 1]
